Goal: Obtain resource: Obtain resource

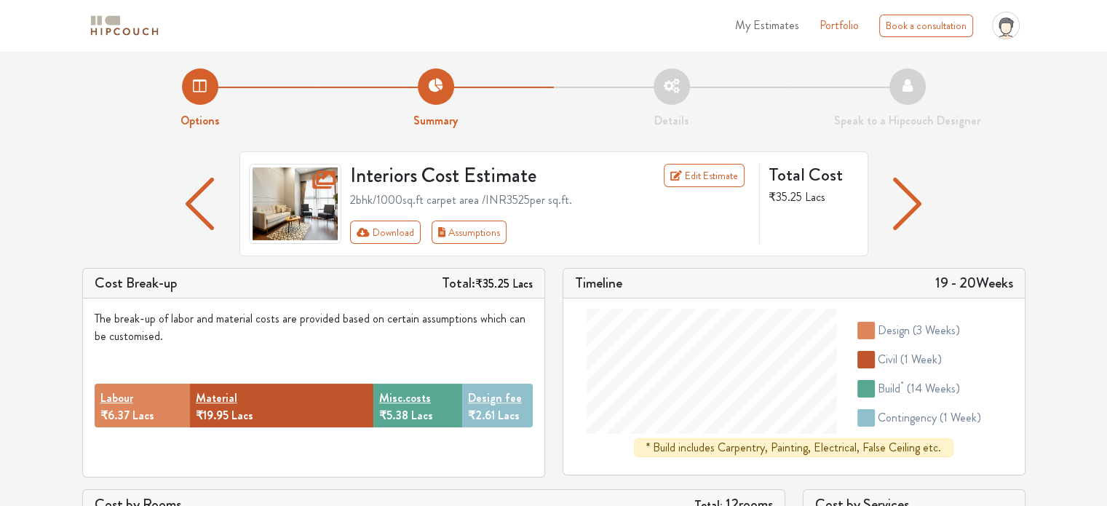
click at [428, 89] on li "Summary" at bounding box center [436, 98] width 236 height 61
click at [204, 196] on img "button" at bounding box center [200, 204] width 28 height 52
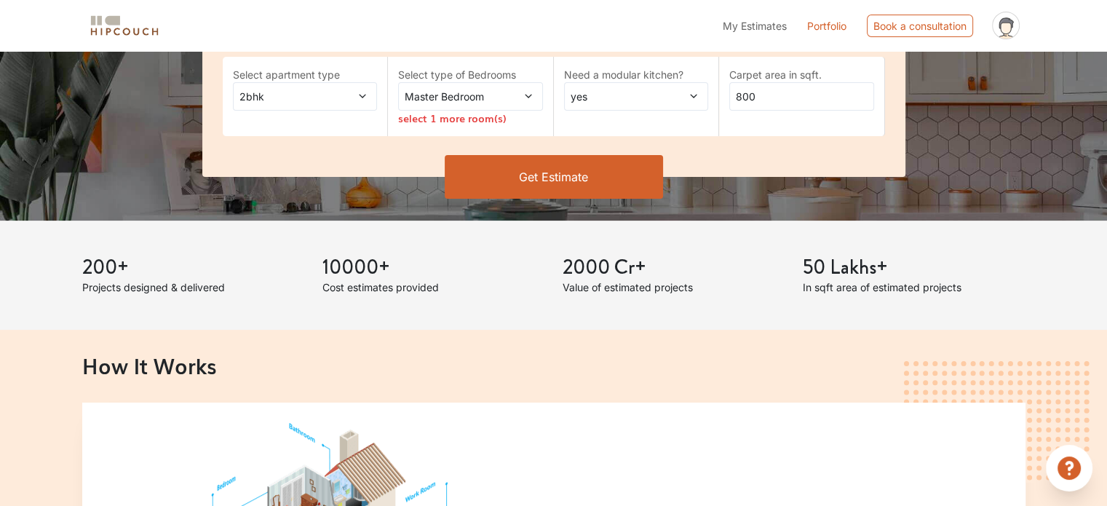
scroll to position [218, 0]
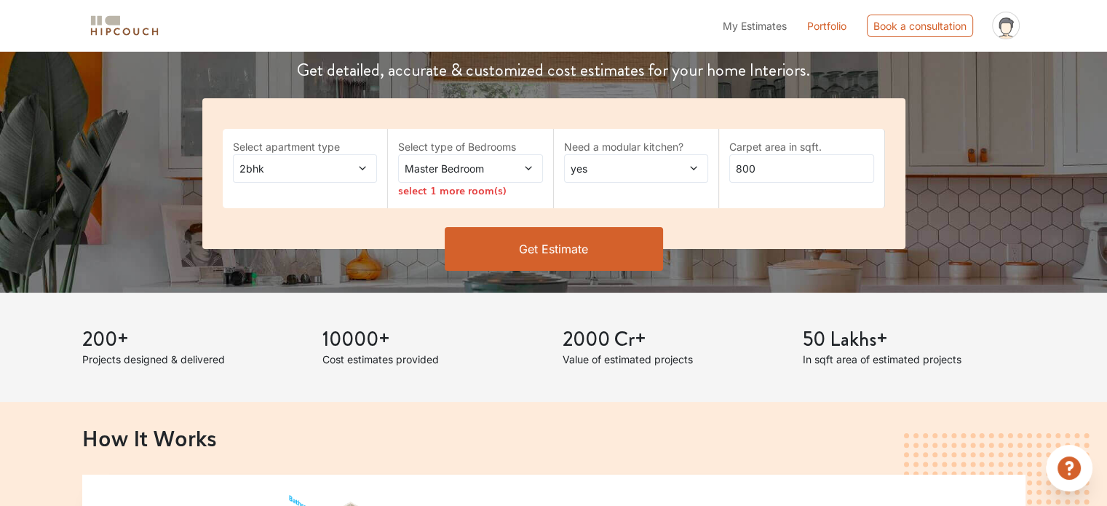
click at [525, 161] on span at bounding box center [516, 168] width 33 height 15
click at [524, 137] on div "Select type of Bedrooms Master Bedroom select 1 more room(s)" at bounding box center [471, 168] width 166 height 79
click at [464, 197] on div "Select type of Bedrooms Master Bedroom select 1 more room(s)" at bounding box center [471, 168] width 166 height 79
click at [526, 168] on icon at bounding box center [528, 169] width 7 height 4
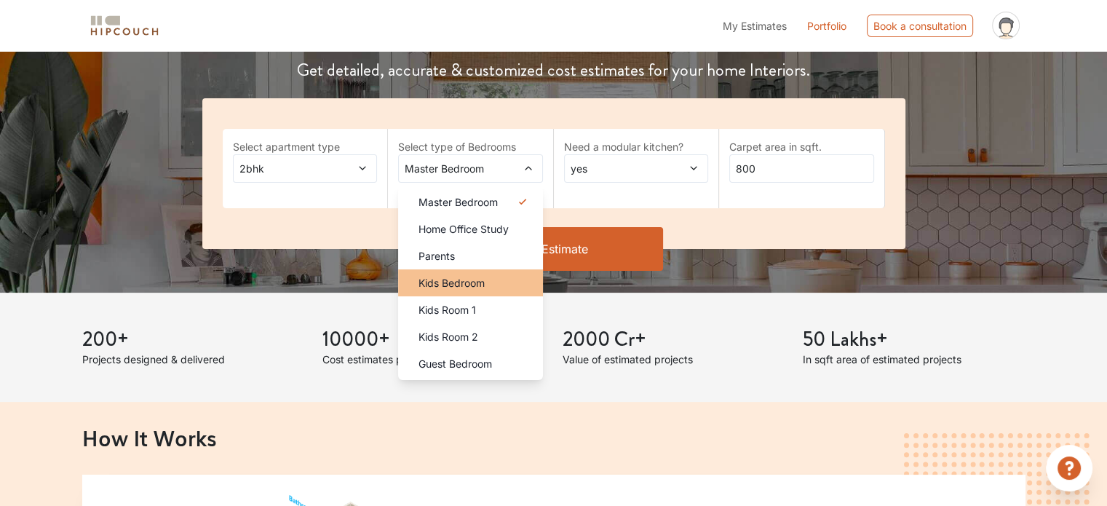
click at [483, 287] on span "Kids Bedroom" at bounding box center [451, 282] width 66 height 15
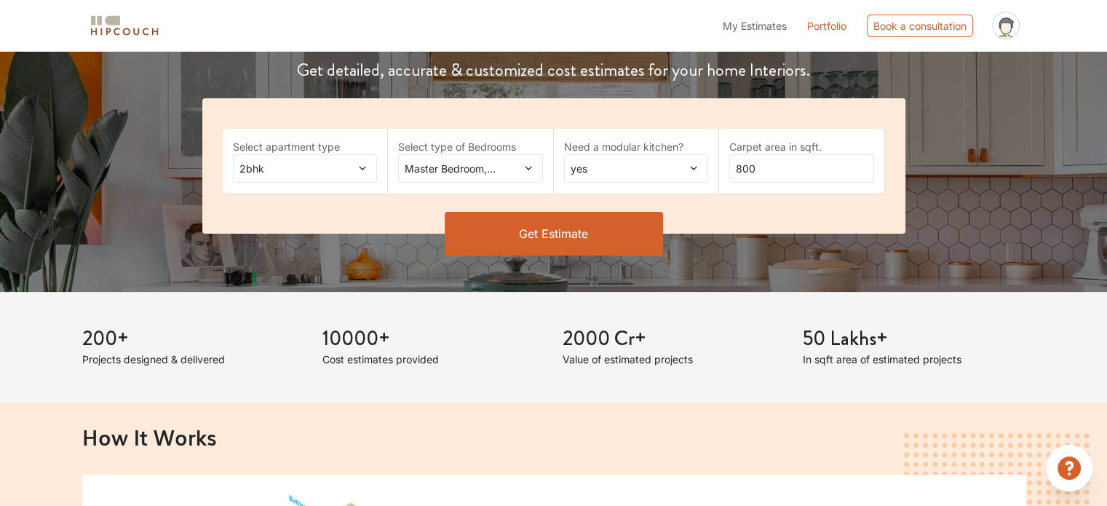
click at [517, 162] on span at bounding box center [516, 168] width 33 height 15
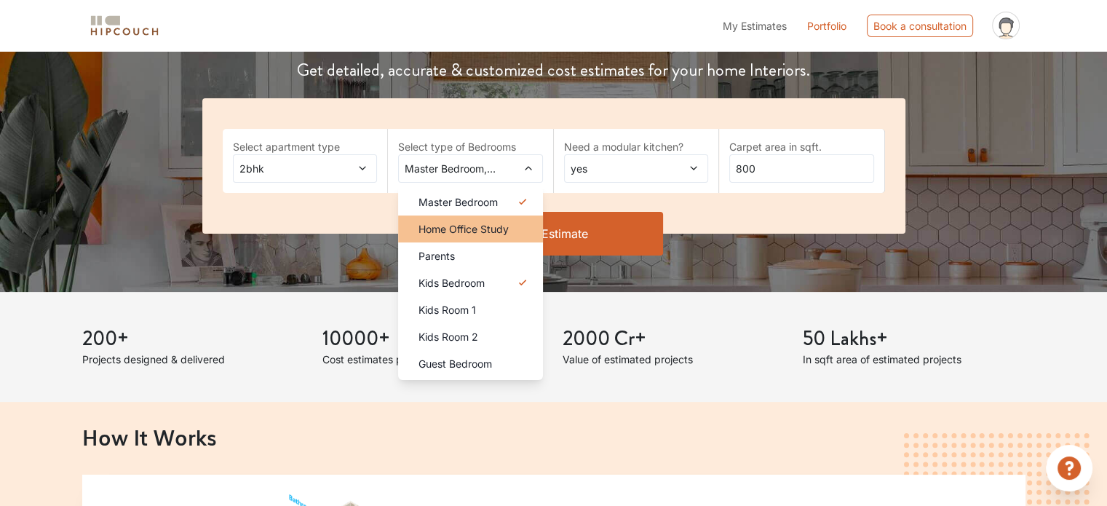
click at [504, 232] on span "Home Office Study" at bounding box center [463, 228] width 90 height 15
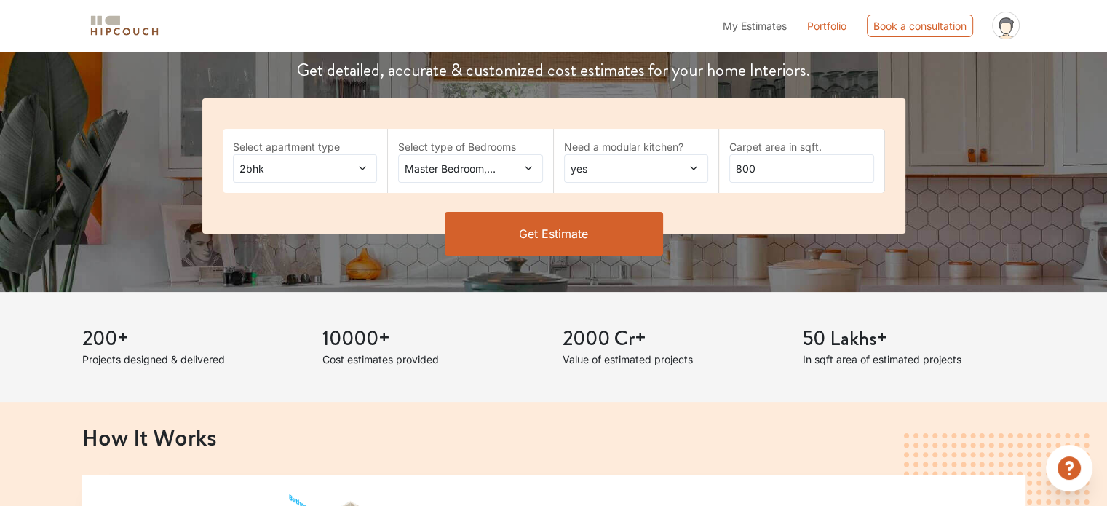
click at [527, 164] on icon at bounding box center [528, 168] width 10 height 10
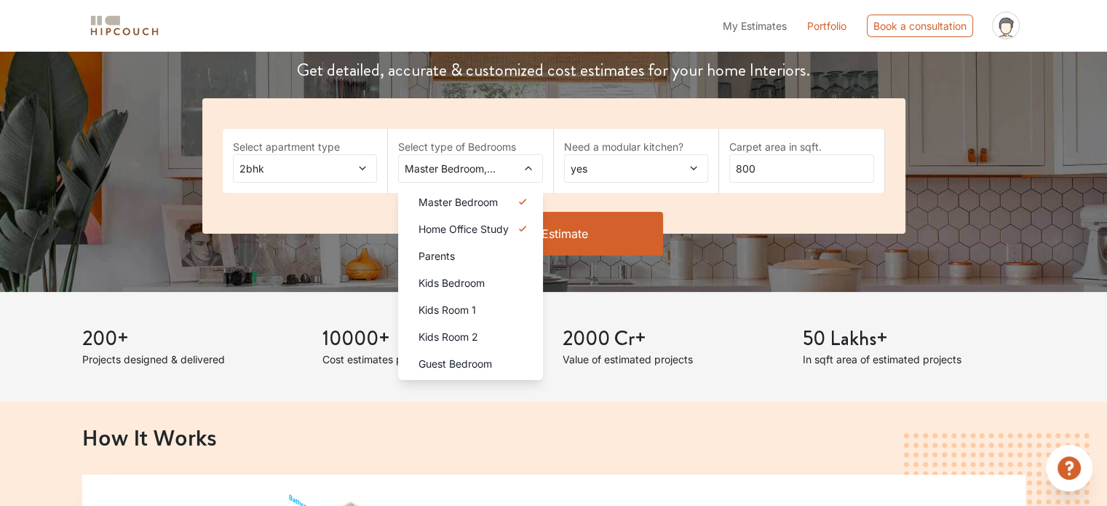
click at [536, 139] on label "Select type of Bedrooms" at bounding box center [470, 146] width 145 height 15
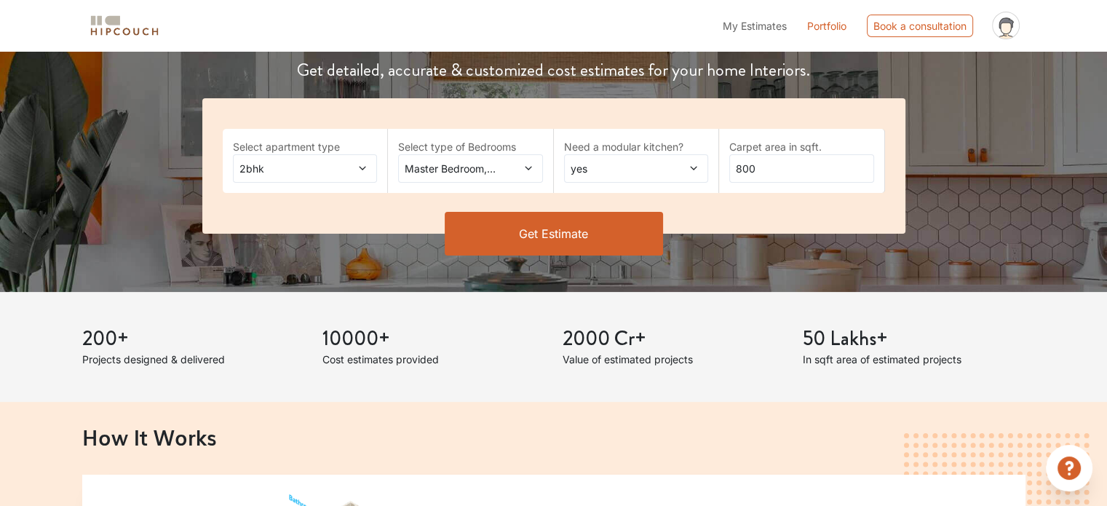
click at [492, 170] on span "Master Bedroom,Home Office Study" at bounding box center [451, 168] width 98 height 15
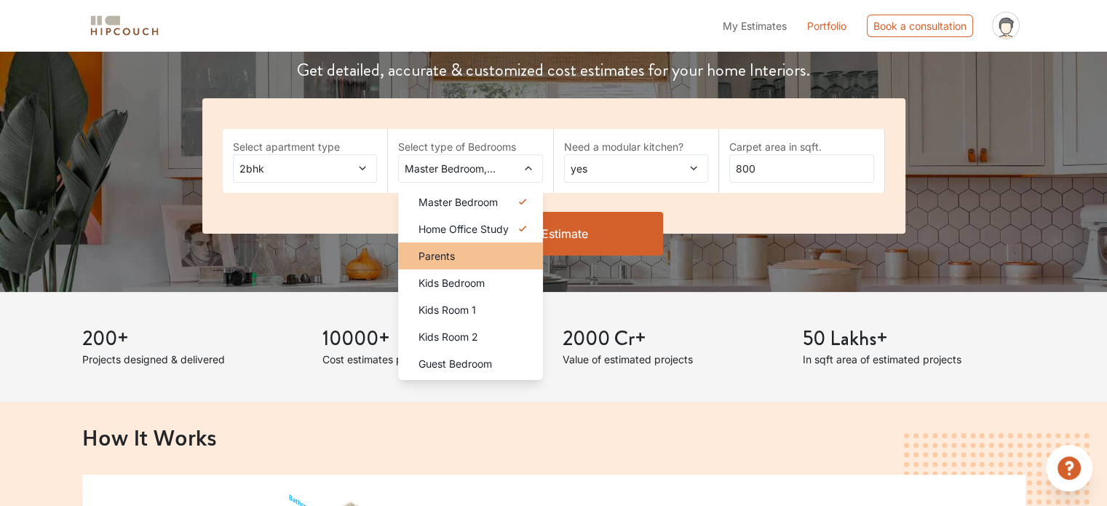
click at [464, 260] on div "Parents" at bounding box center [475, 255] width 136 height 15
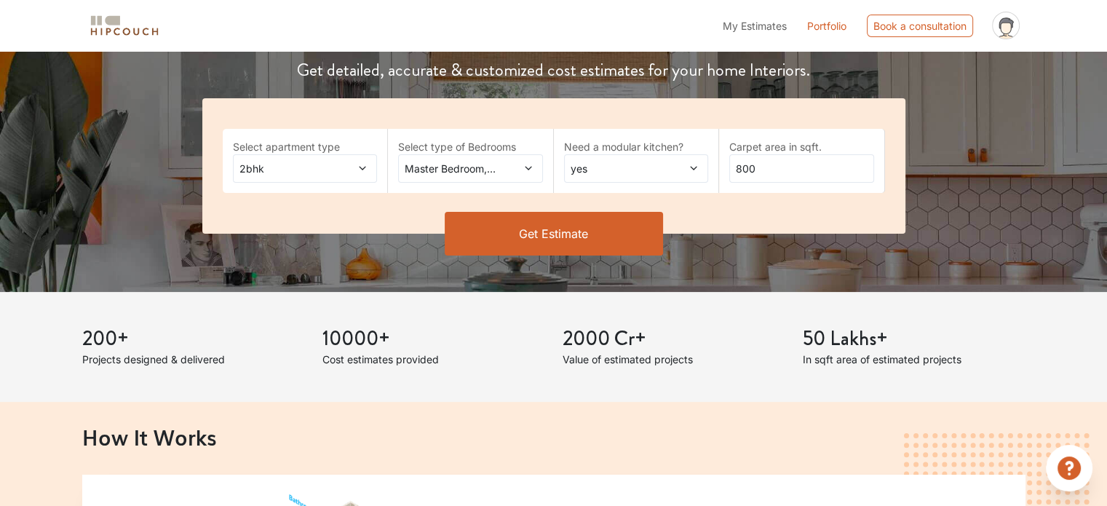
click at [355, 166] on span at bounding box center [351, 168] width 33 height 15
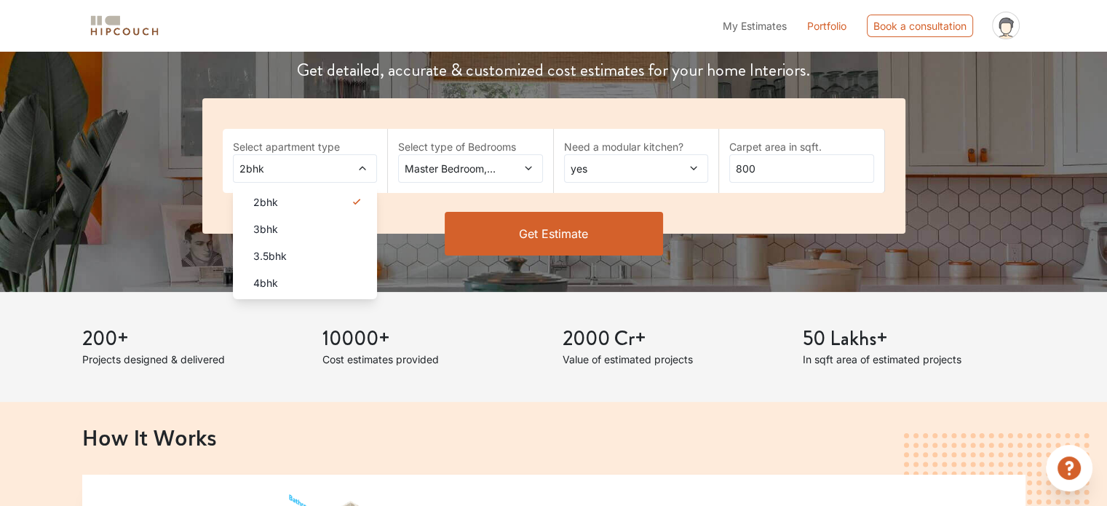
click at [367, 148] on label "Select apartment type" at bounding box center [305, 146] width 145 height 15
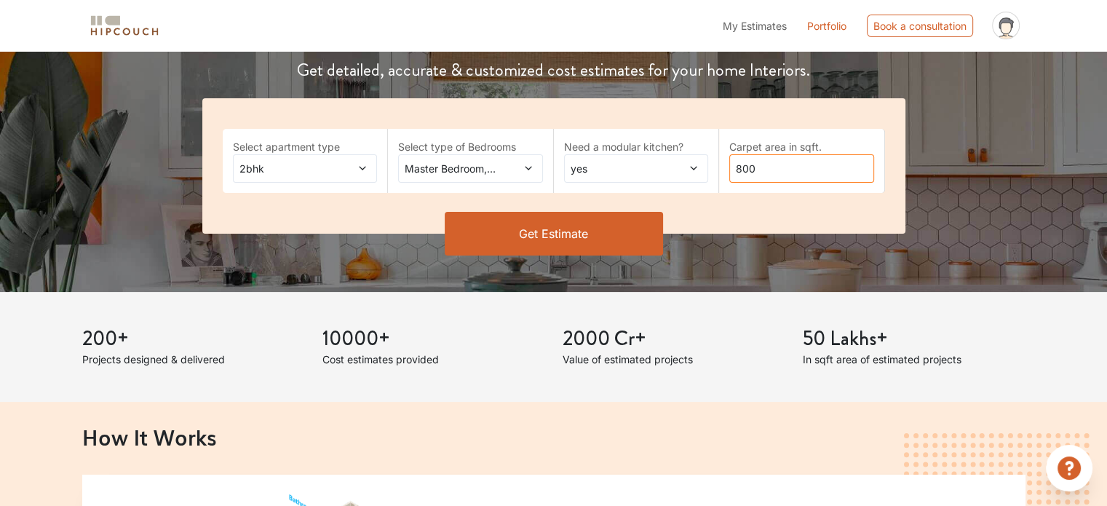
click at [784, 168] on input "800" at bounding box center [801, 168] width 145 height 28
drag, startPoint x: 760, startPoint y: 169, endPoint x: 725, endPoint y: 178, distance: 36.2
click at [725, 178] on div "Carpet area in sqft. 800" at bounding box center [802, 161] width 166 height 64
type input "700"
click at [575, 215] on button "Get Estimate" at bounding box center [553, 234] width 218 height 44
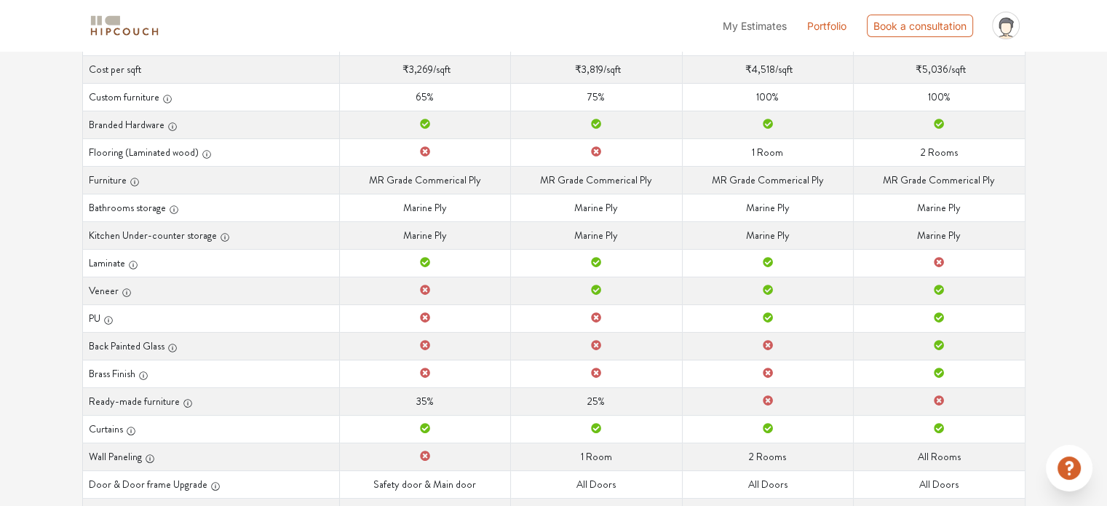
scroll to position [267, 0]
